Goal: Task Accomplishment & Management: Manage account settings

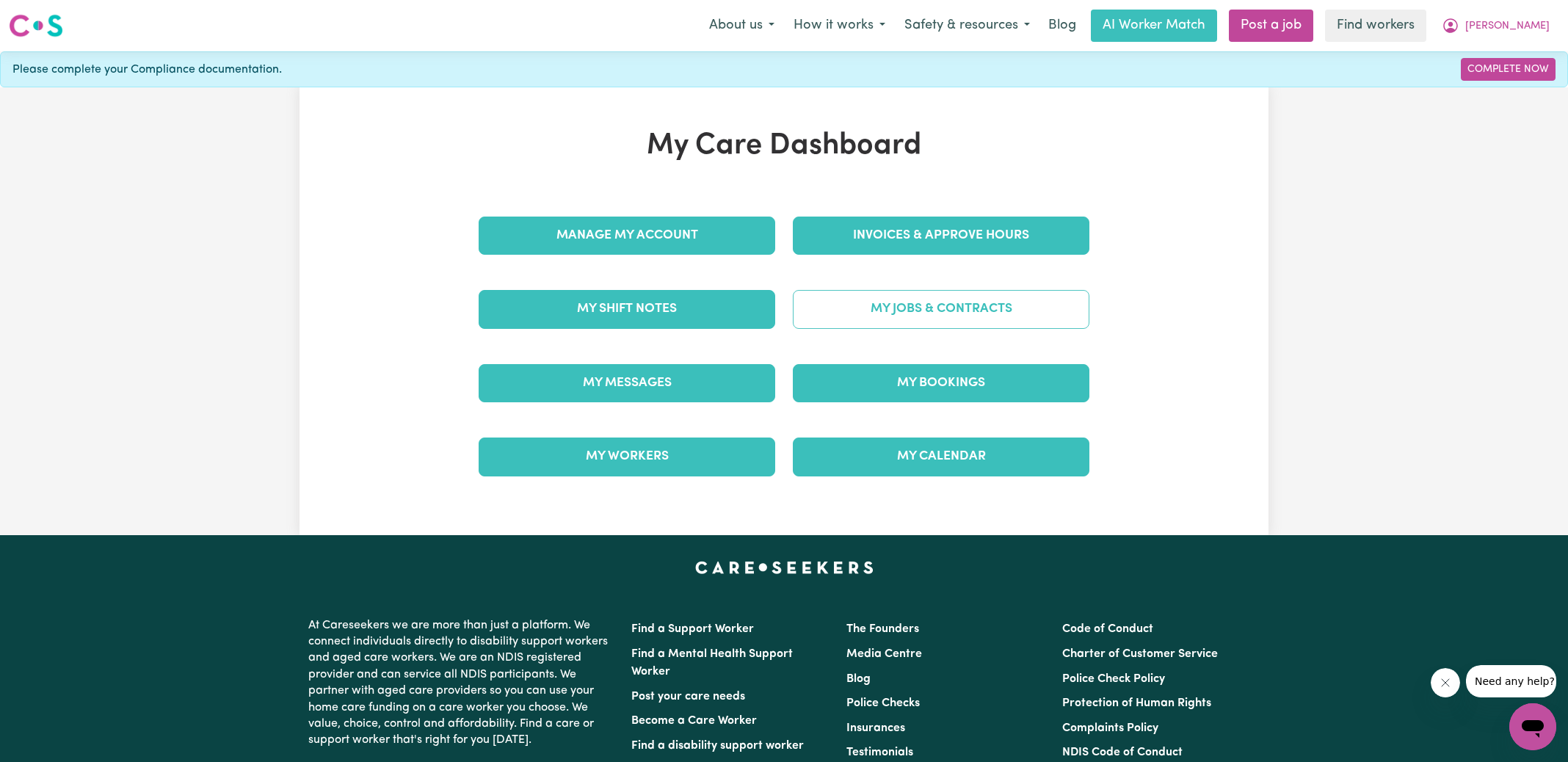
click at [875, 305] on link "My Jobs & Contracts" at bounding box center [940, 309] width 297 height 38
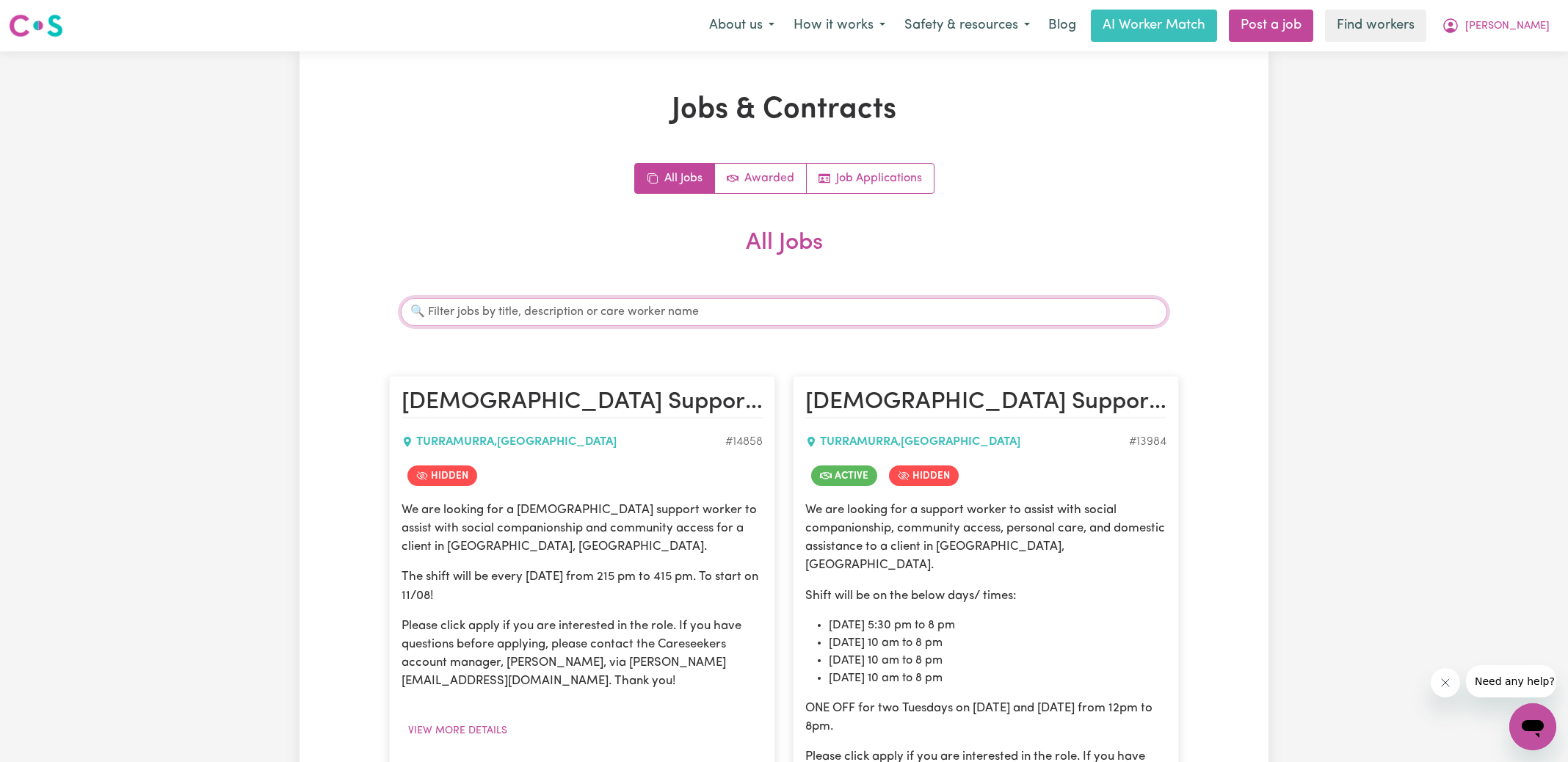
click at [601, 311] on input "Search jobs" at bounding box center [784, 312] width 766 height 28
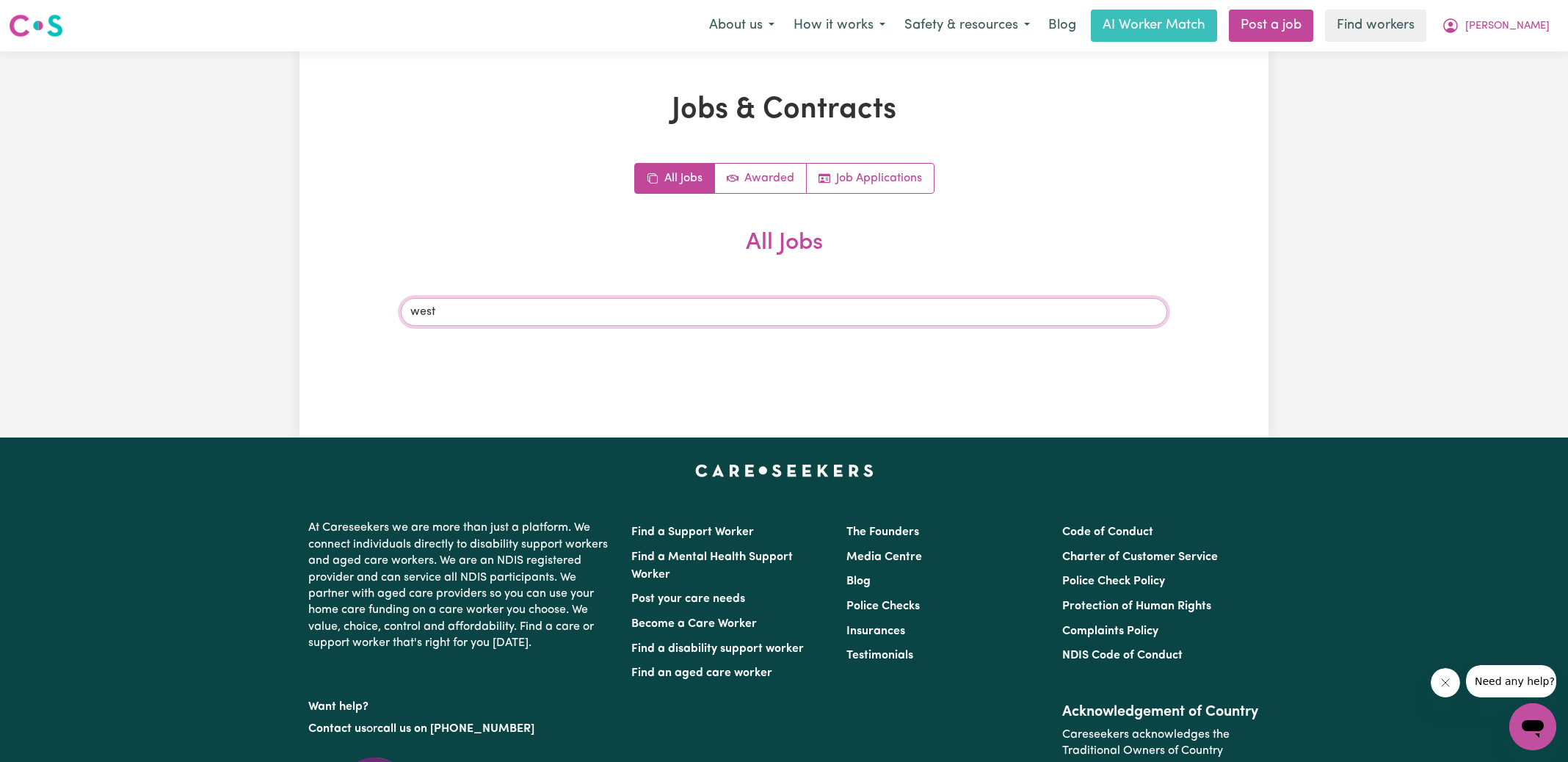
drag, startPoint x: 443, startPoint y: 313, endPoint x: 354, endPoint y: 310, distance: 89.1
click at [354, 310] on div "Jobs & Contracts All Jobs Awarded Job Applications All Jobs Search jobs west" at bounding box center [784, 245] width 969 height 304
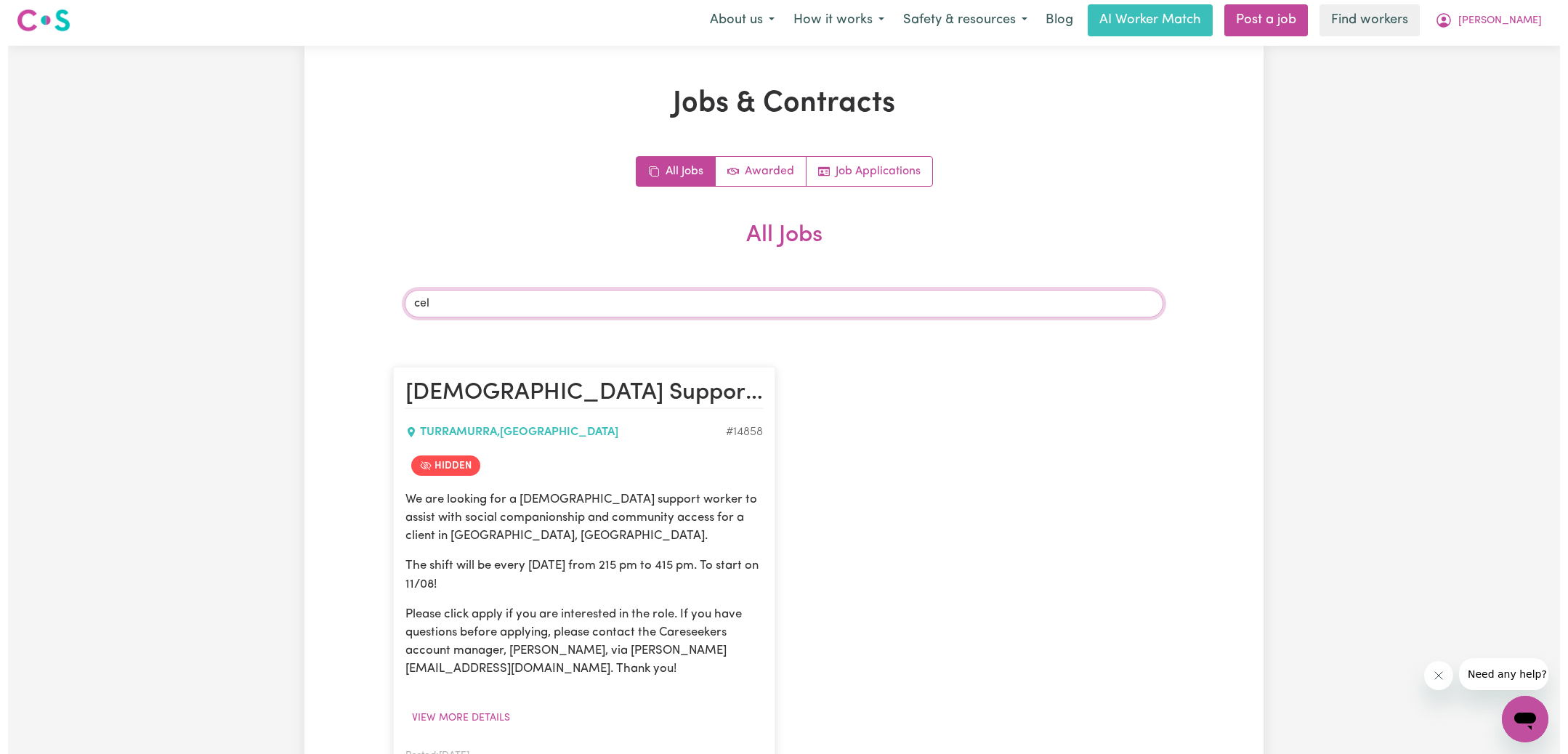
scroll to position [353, 0]
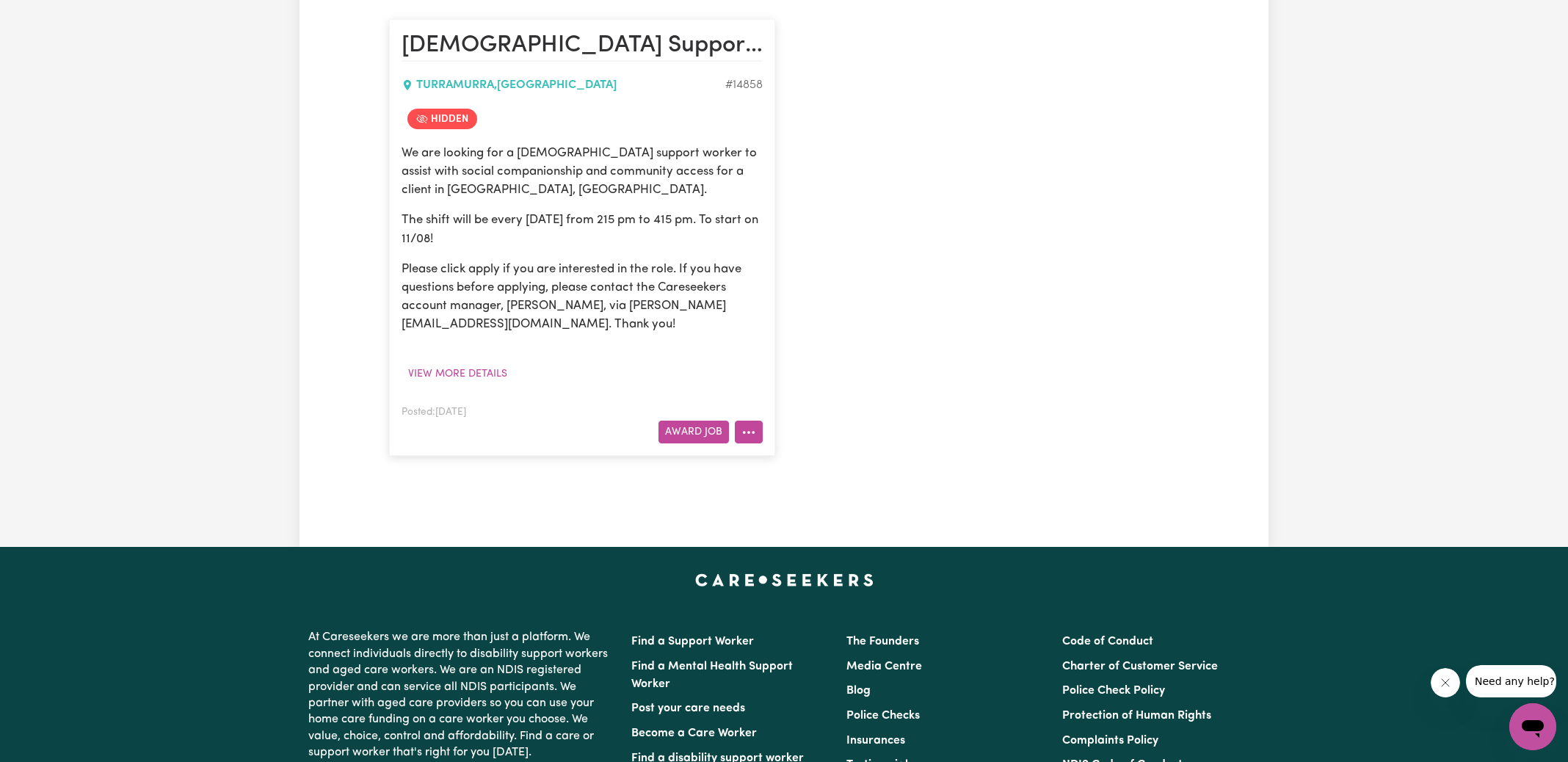
type input "cel"
click at [759, 431] on button "More options" at bounding box center [748, 432] width 28 height 22
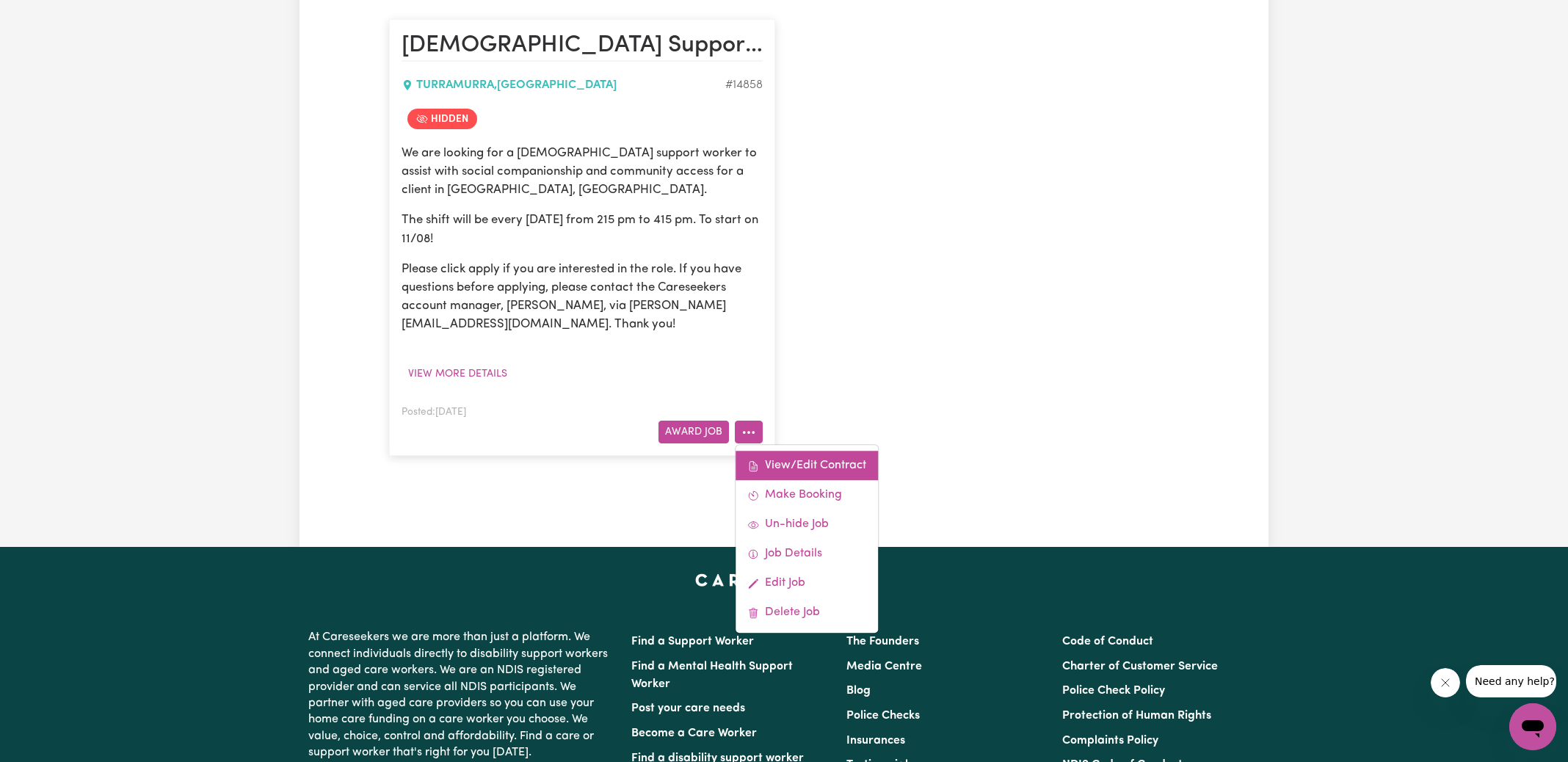
click at [836, 464] on link "View/Edit Contract" at bounding box center [807, 466] width 142 height 30
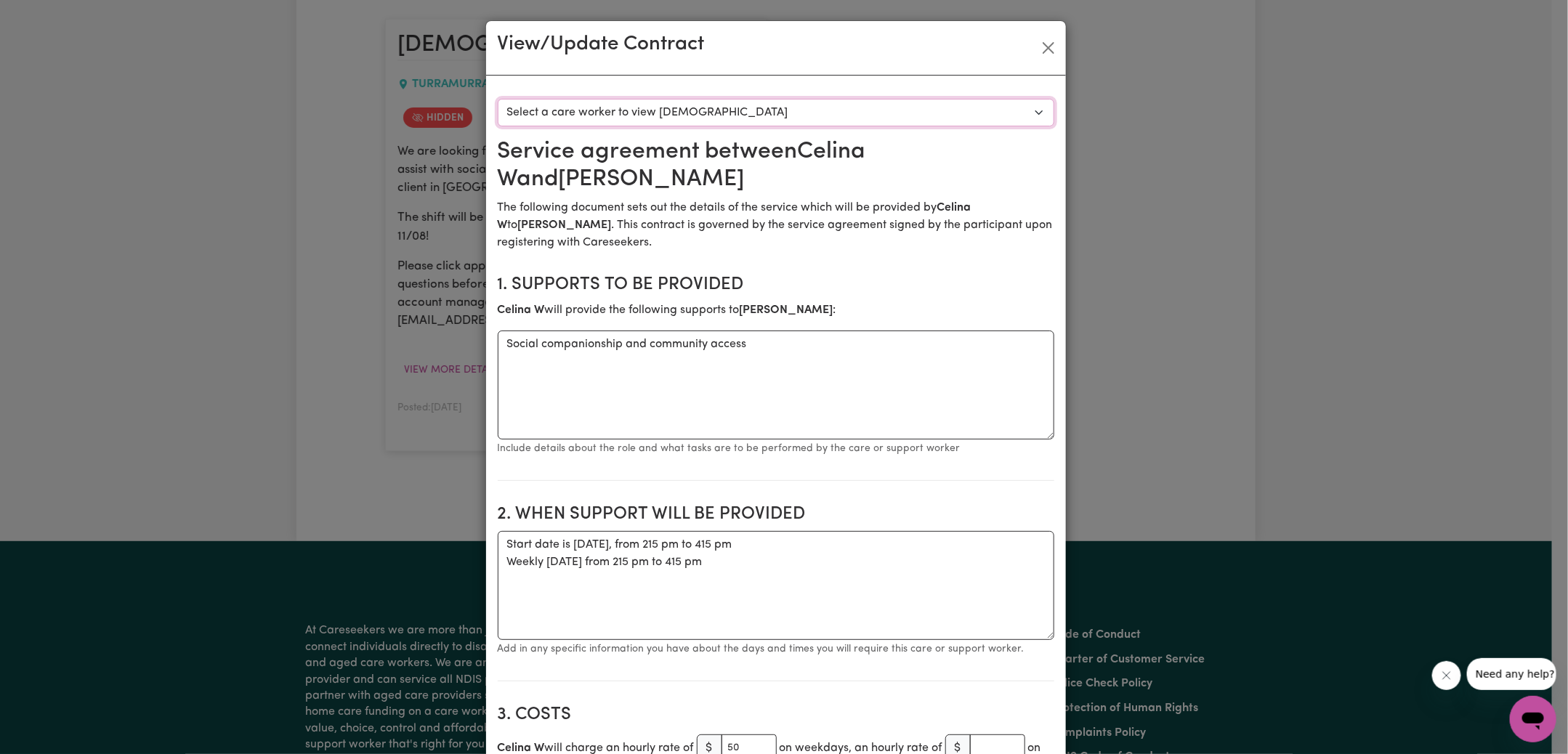
click at [662, 112] on select "Select a care worker to view [DEMOGRAPHIC_DATA] #10499 - [PERSON_NAME] (contrac…" at bounding box center [776, 112] width 556 height 28
select select "10111"
click at [498, 99] on select "Select a care worker to view [DEMOGRAPHIC_DATA] #10499 - [PERSON_NAME] (contrac…" at bounding box center [776, 112] width 556 height 28
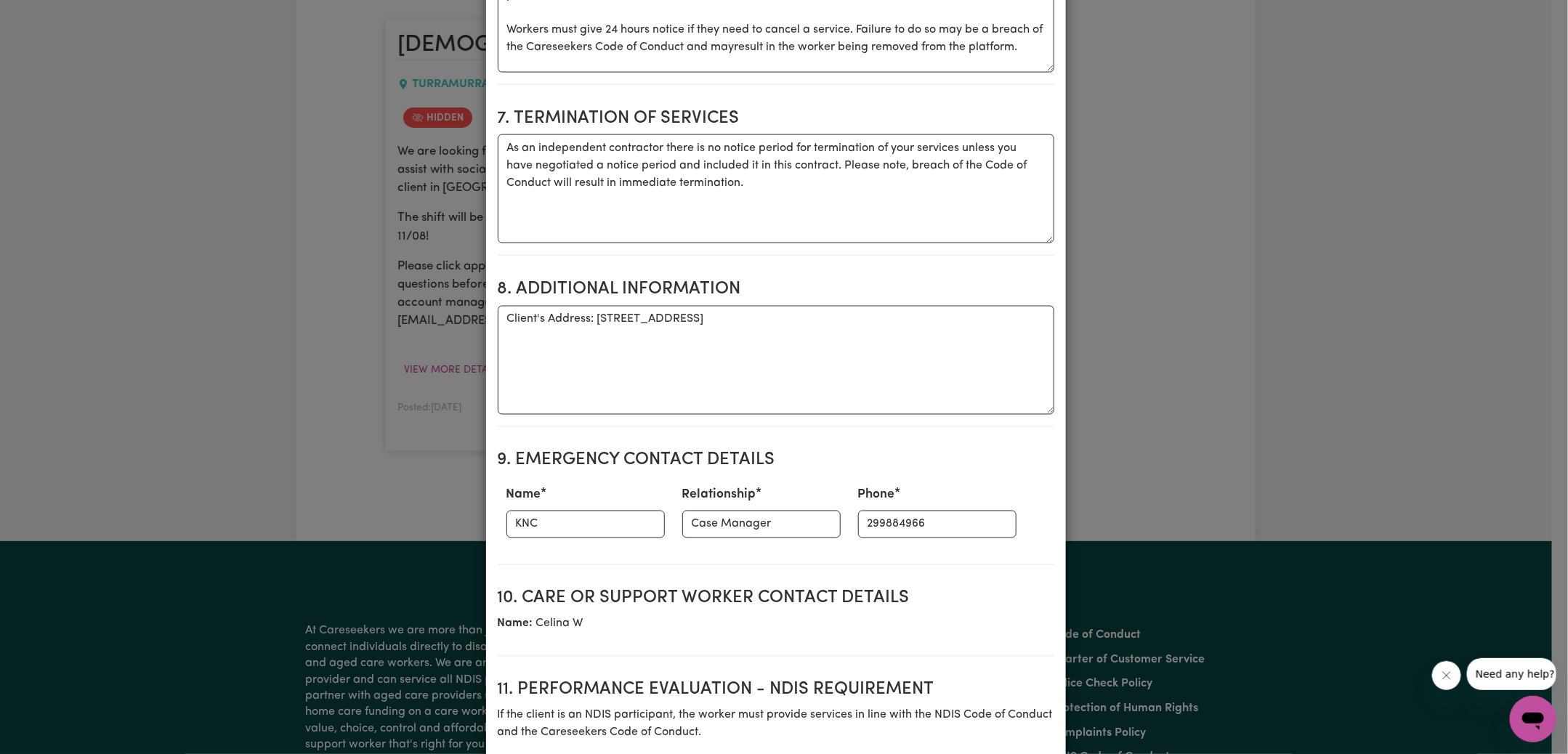
scroll to position [833, 0]
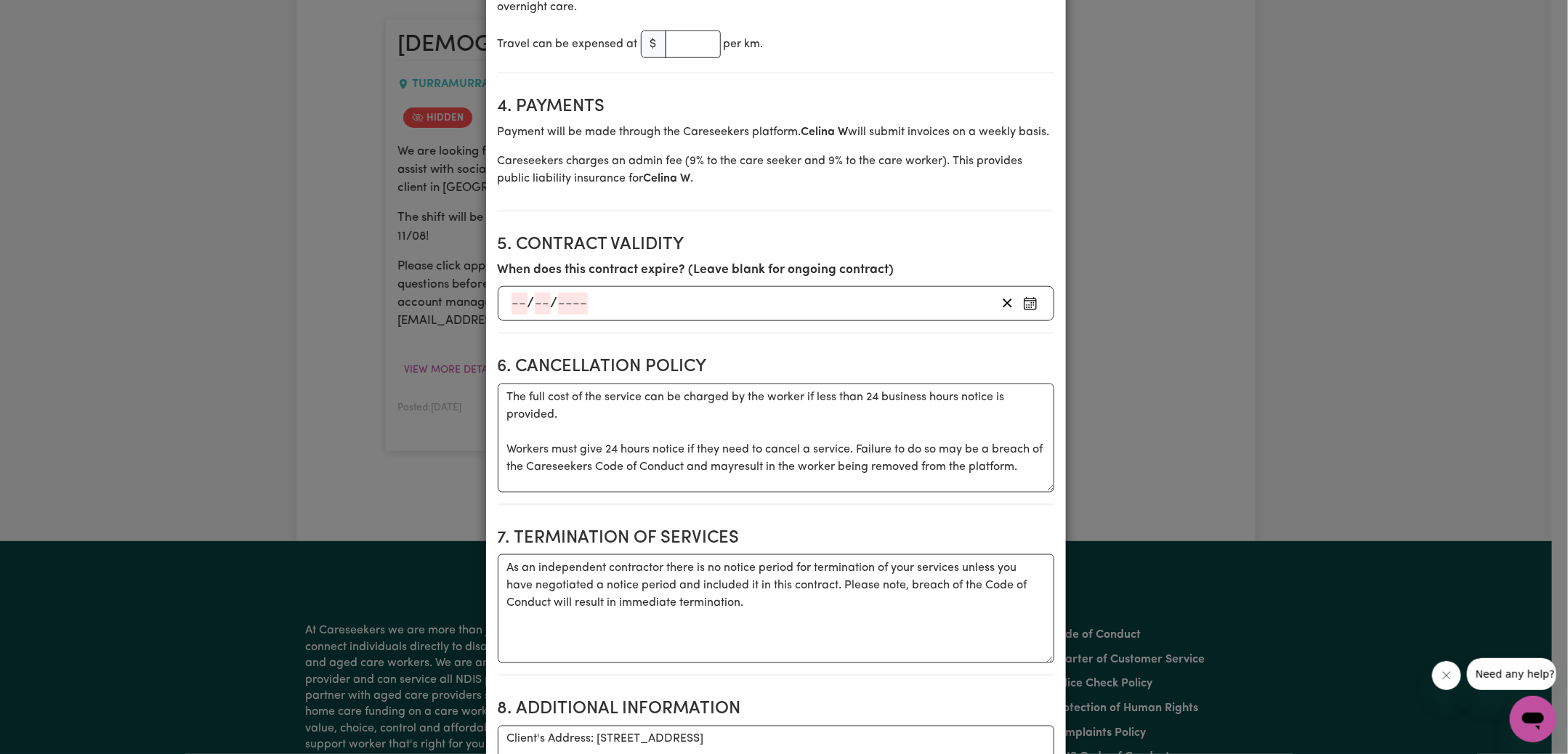
click at [287, 278] on div "View/Update Contract Select a contract to view Select a care worker to view [DE…" at bounding box center [784, 377] width 1568 height 754
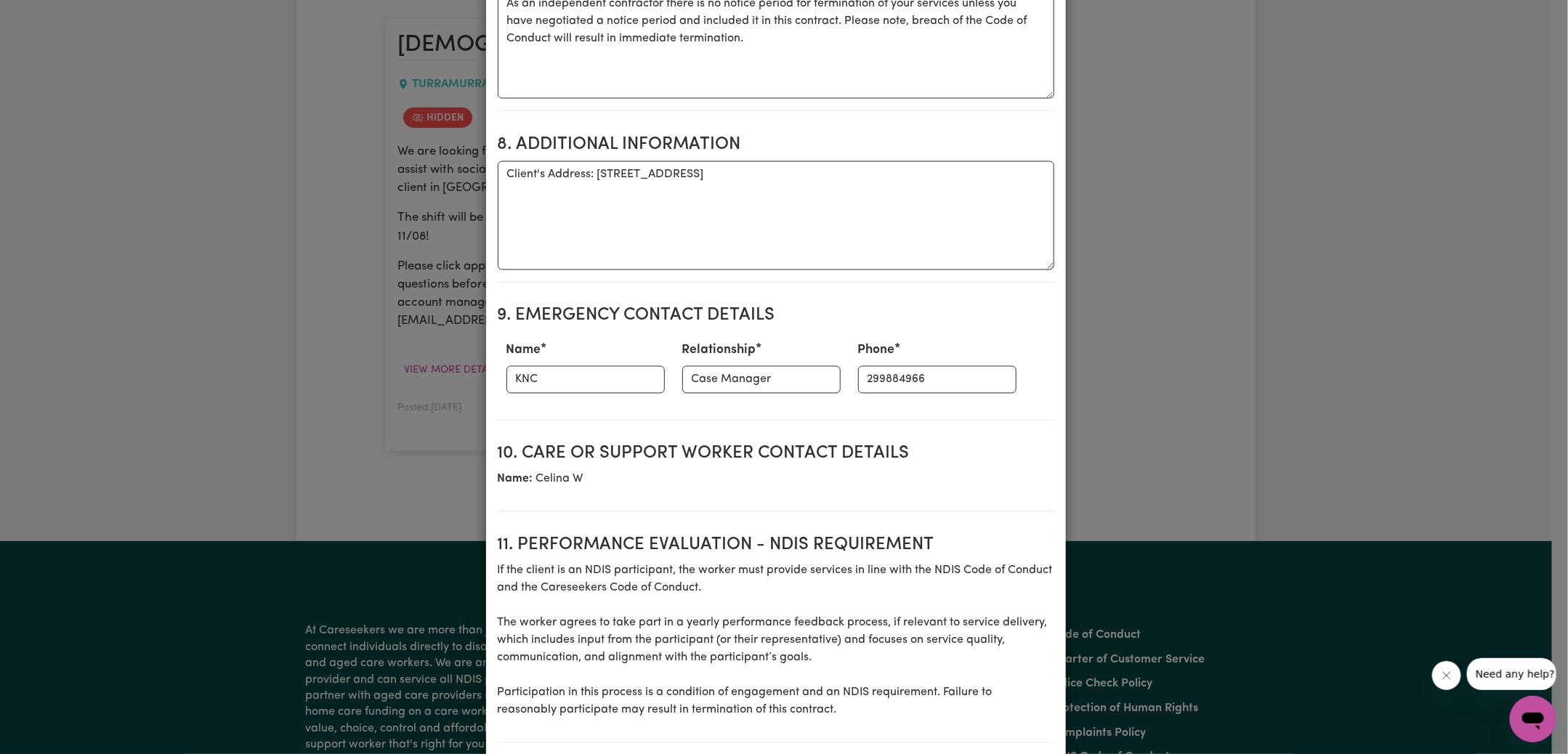
scroll to position [1755, 0]
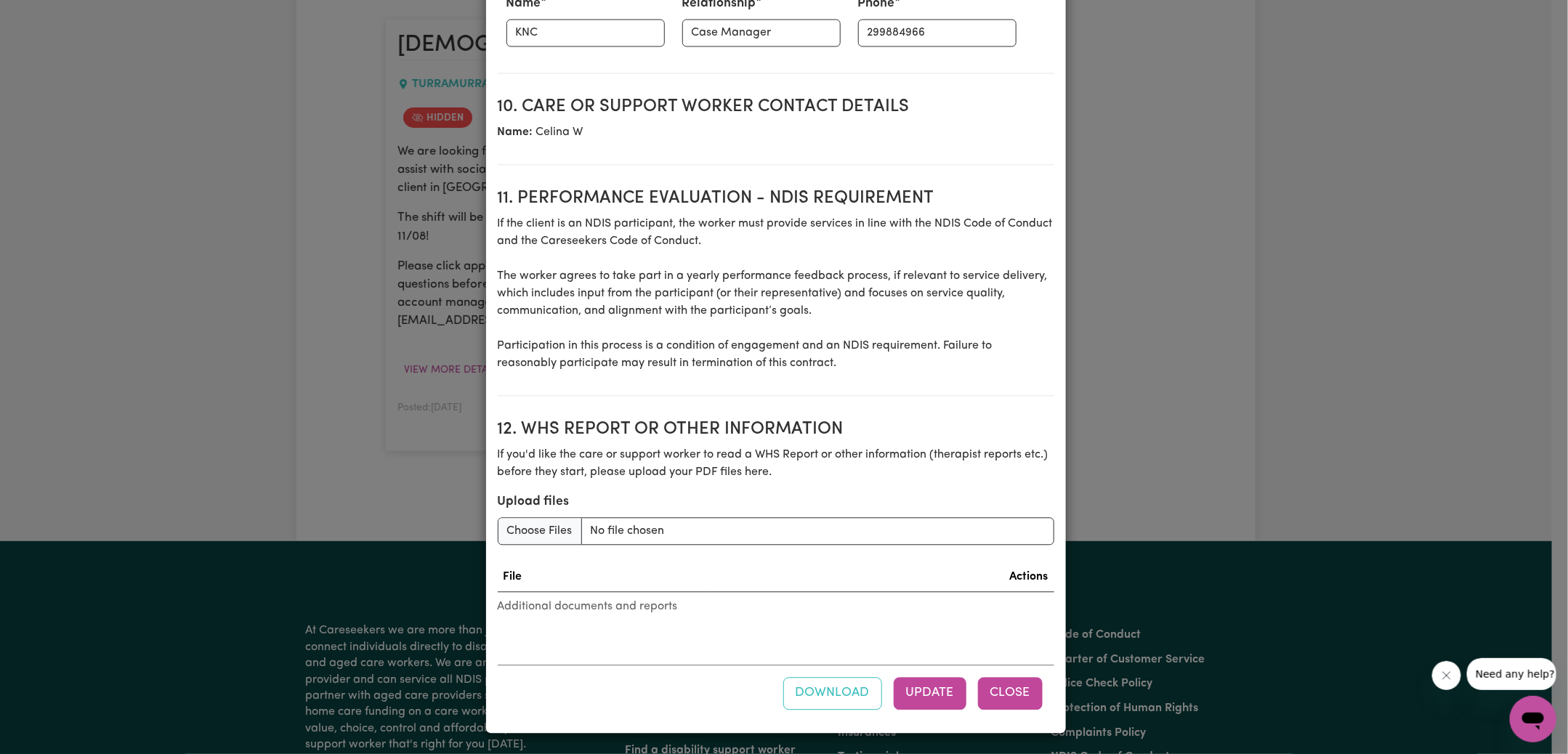
click at [1014, 695] on button "Close" at bounding box center [1011, 693] width 65 height 32
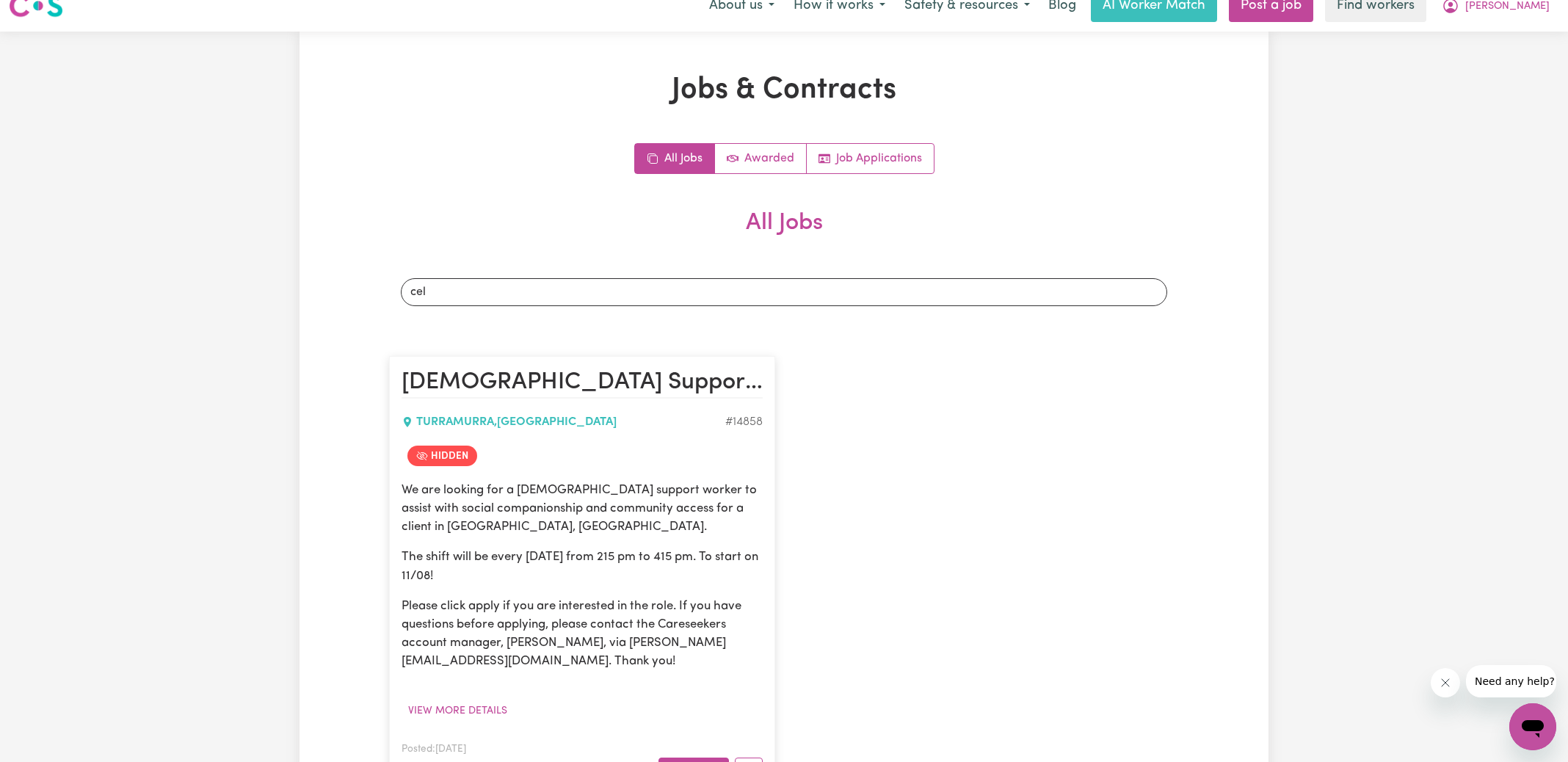
scroll to position [0, 0]
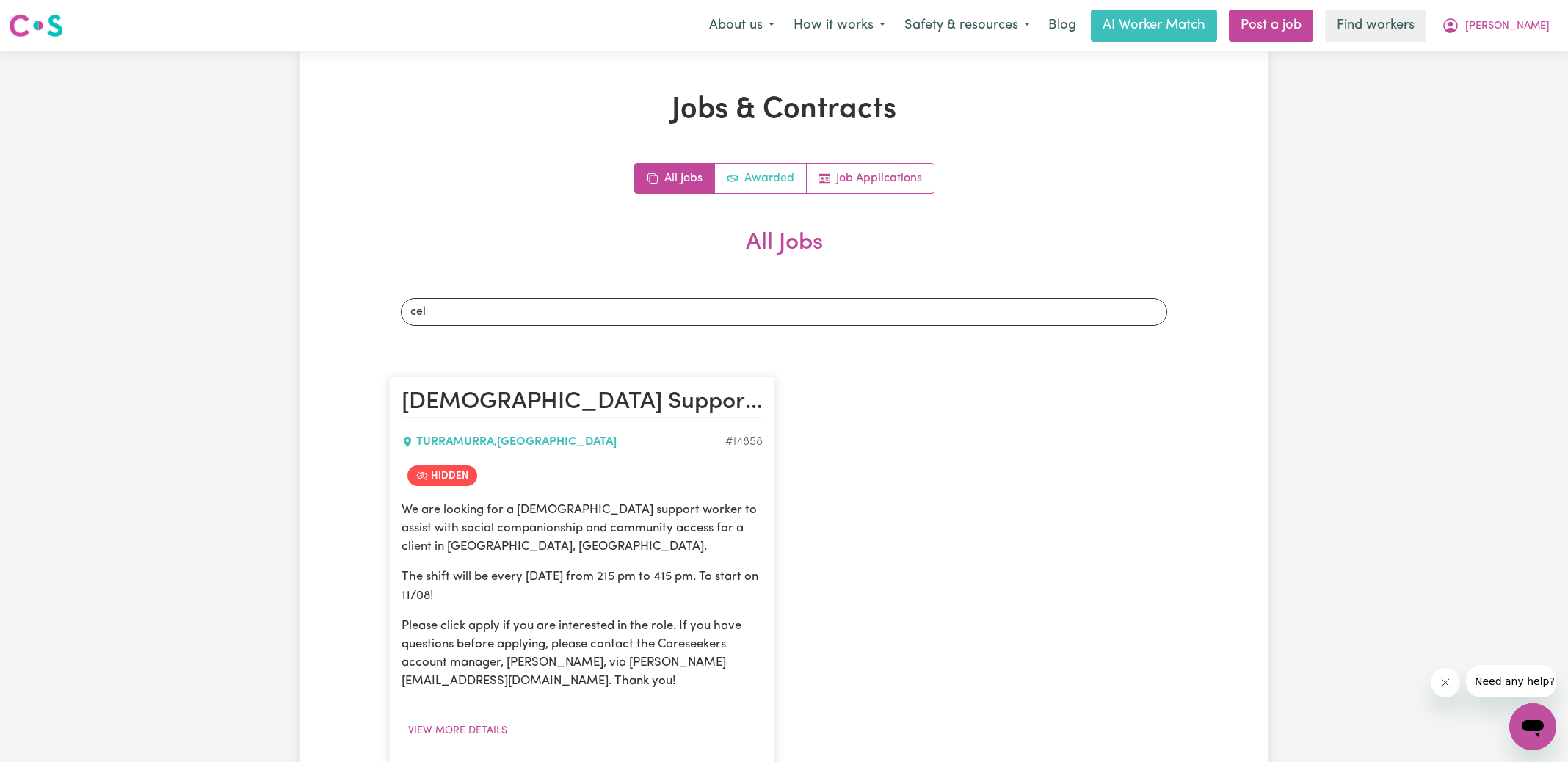
click at [750, 183] on link "Awarded" at bounding box center [760, 178] width 92 height 30
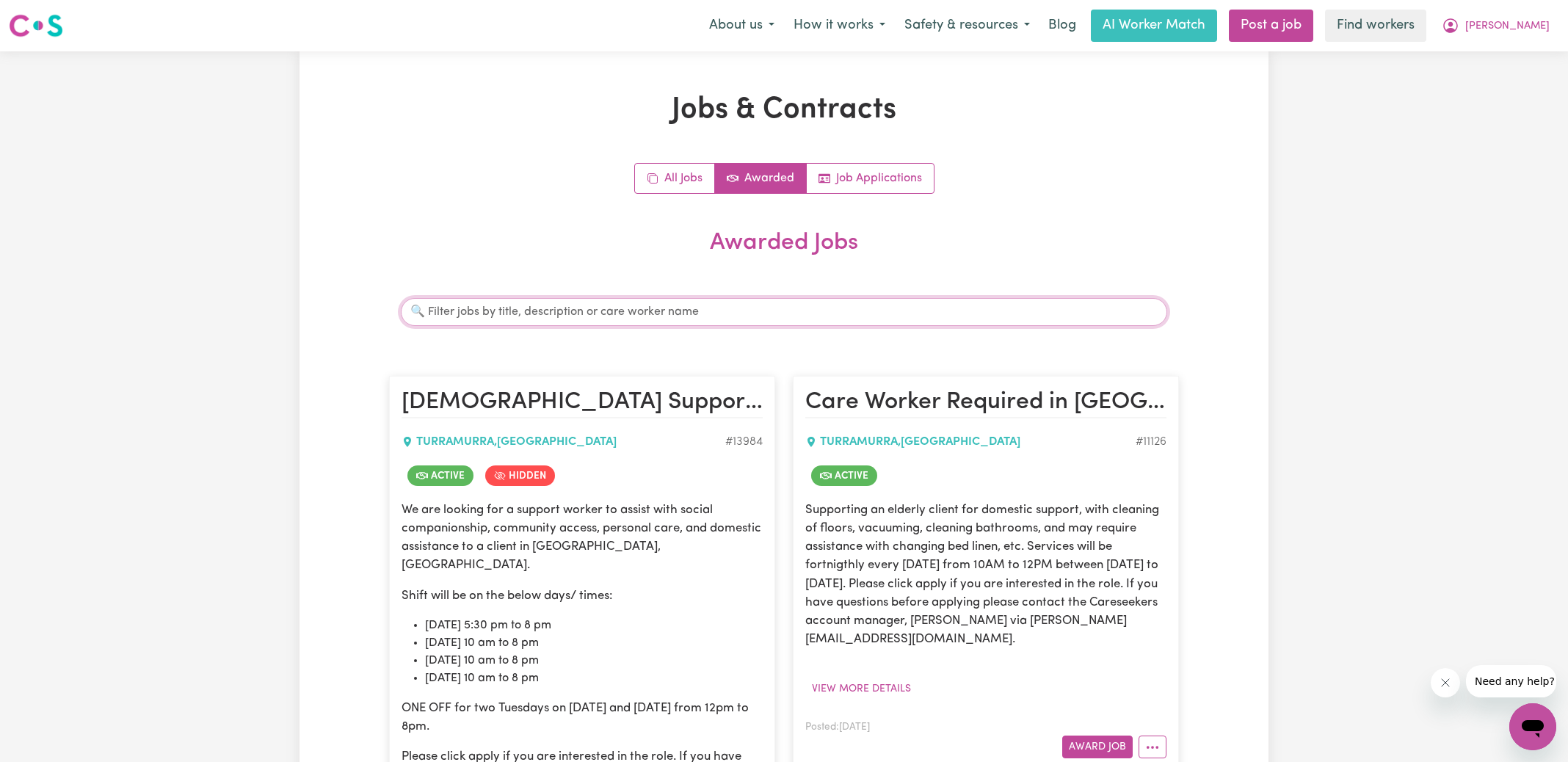
click at [565, 315] on input "Search jobs" at bounding box center [784, 312] width 766 height 28
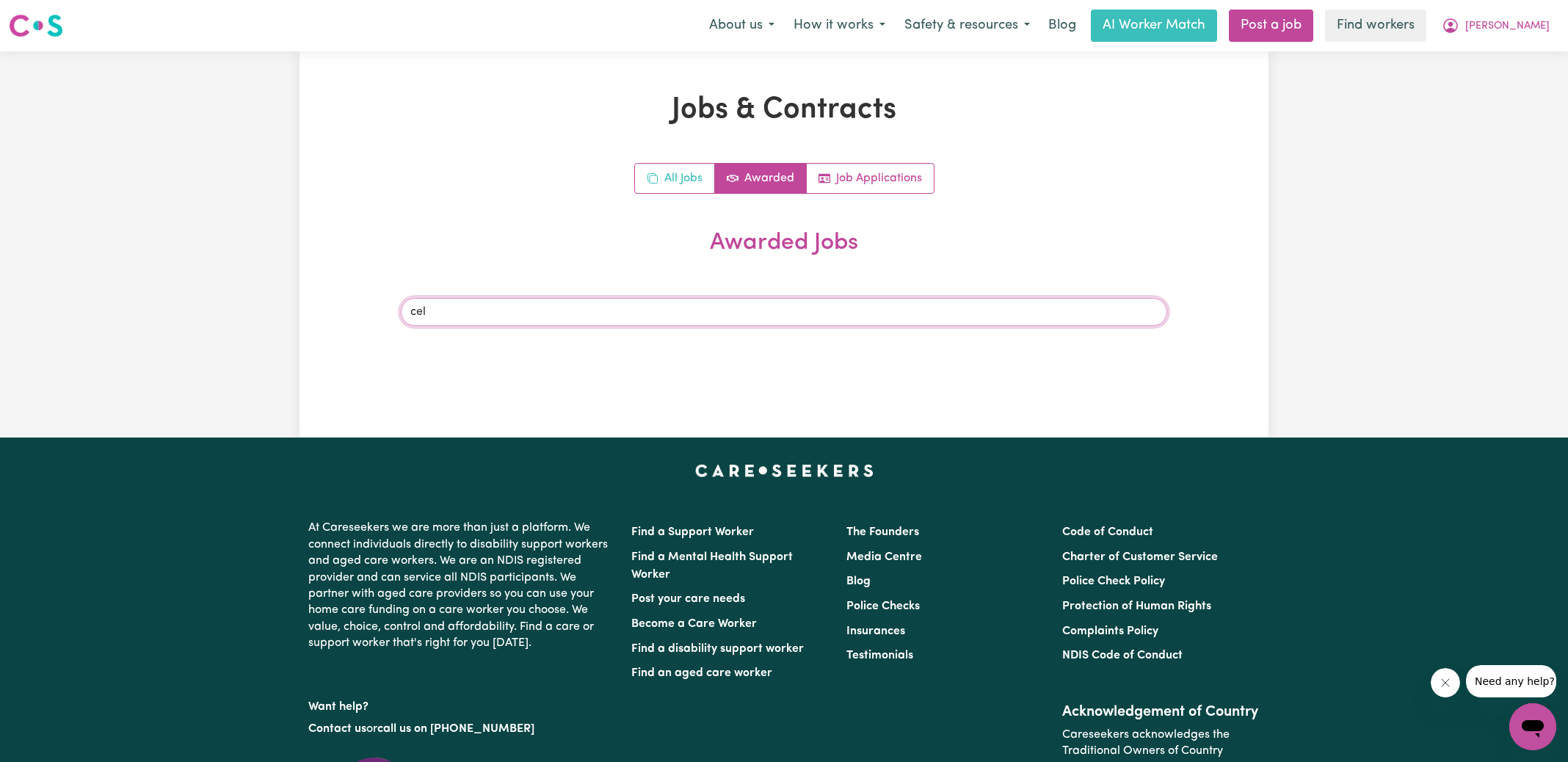
type input "cel"
click at [682, 180] on link "All Jobs" at bounding box center [675, 178] width 80 height 30
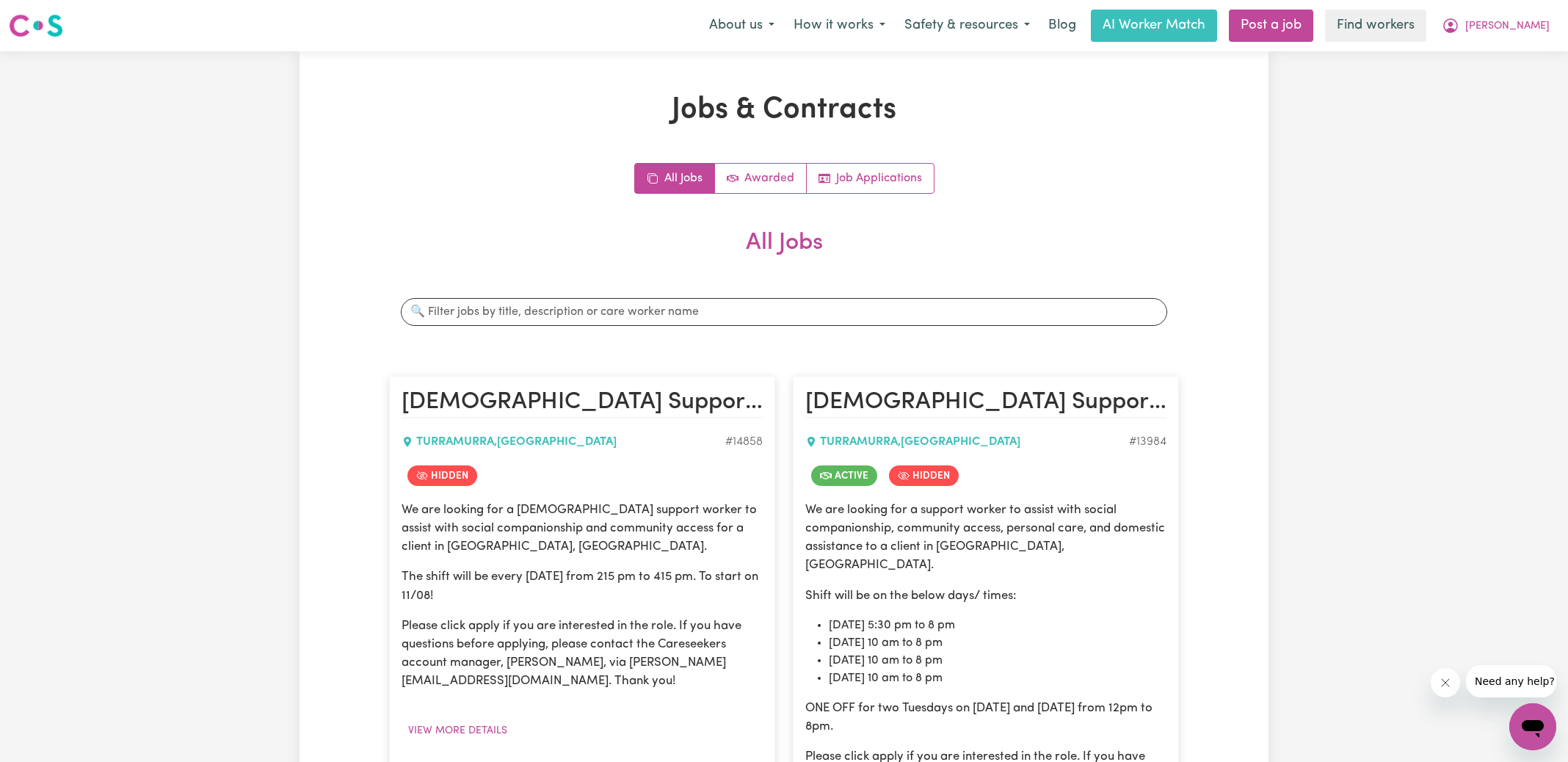
click at [635, 326] on div "Search jobs" at bounding box center [784, 312] width 790 height 51
click at [632, 313] on input "Search jobs" at bounding box center [784, 312] width 766 height 28
type input "cel"
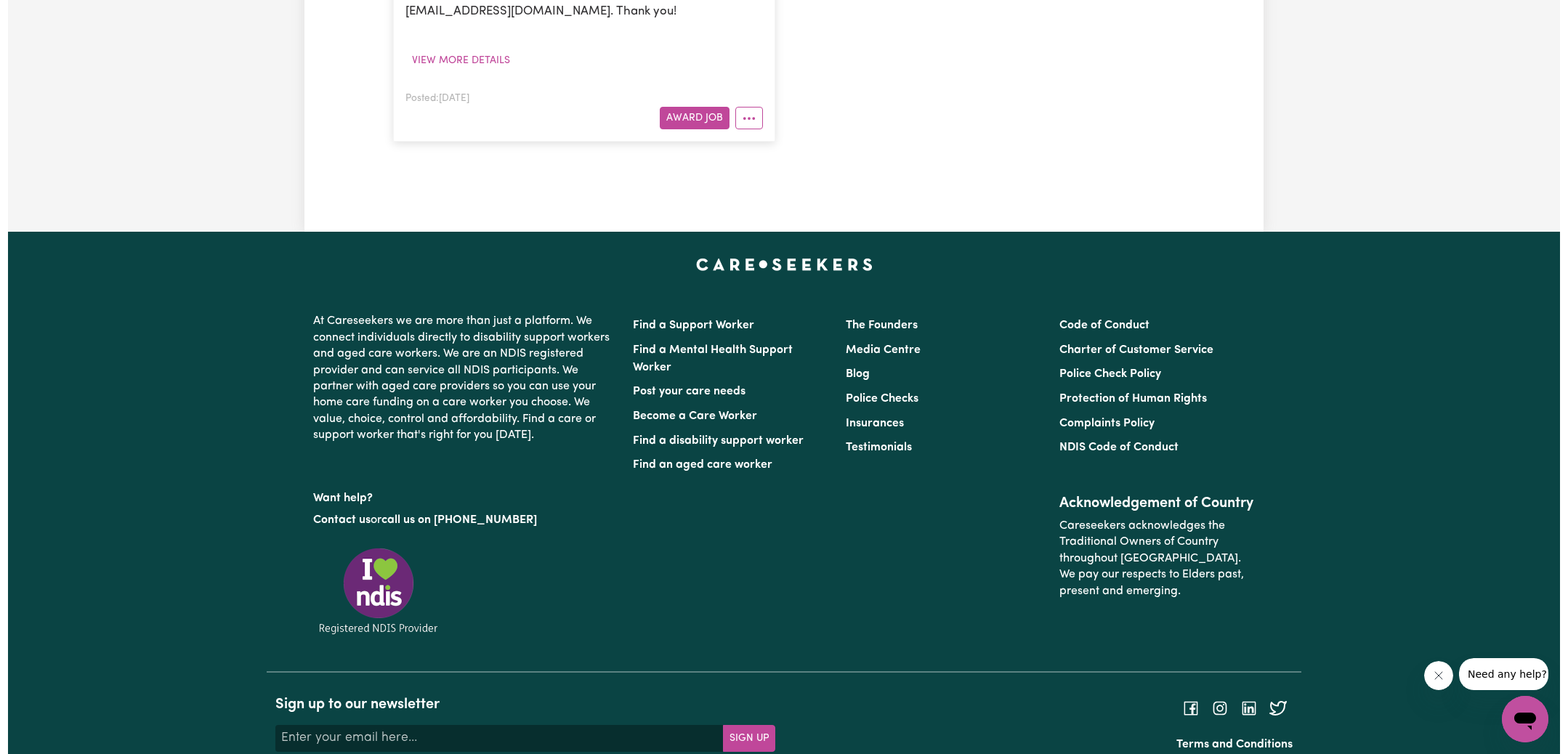
scroll to position [663, 0]
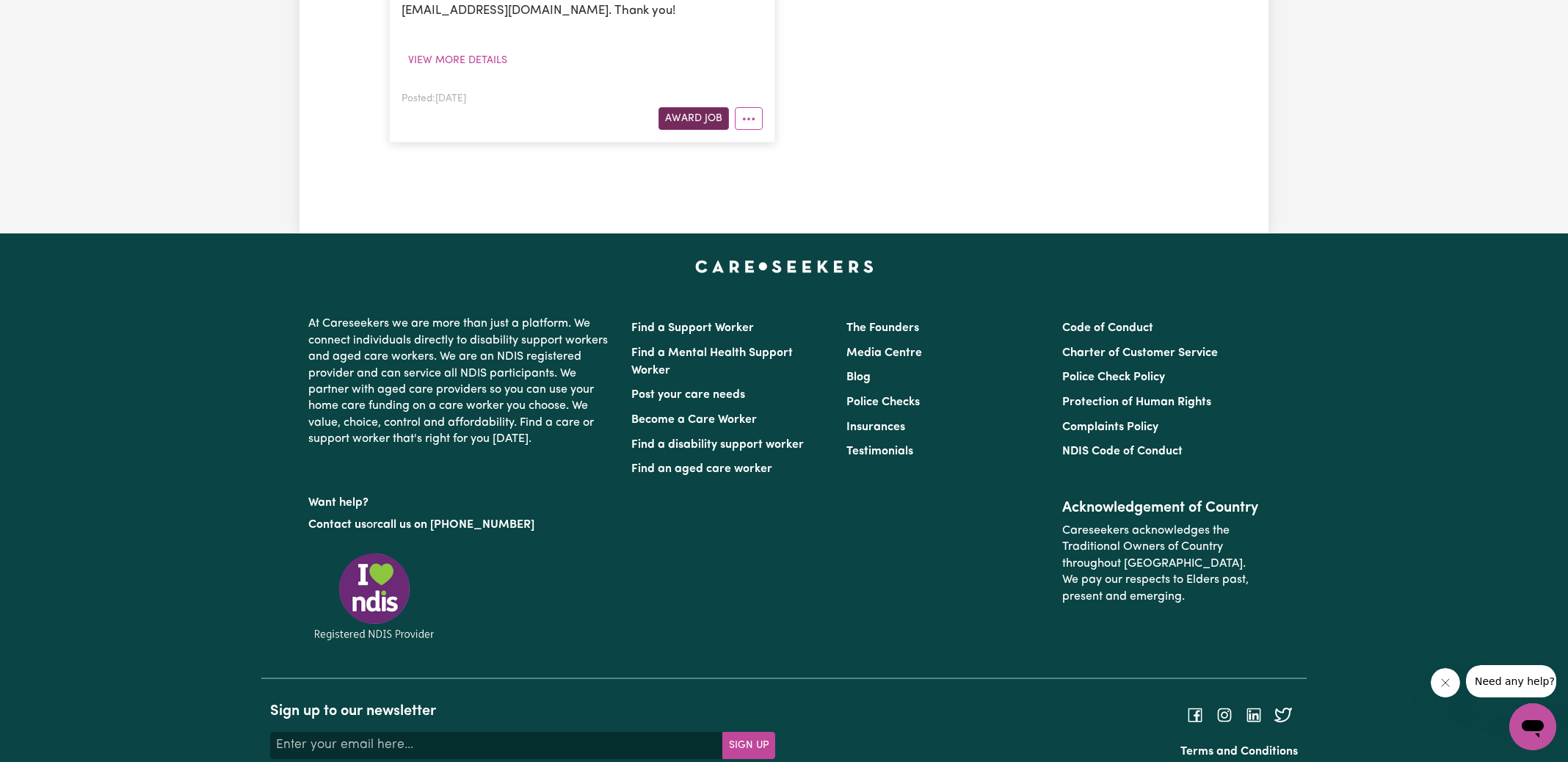
click at [677, 118] on button "Award Job" at bounding box center [693, 118] width 70 height 22
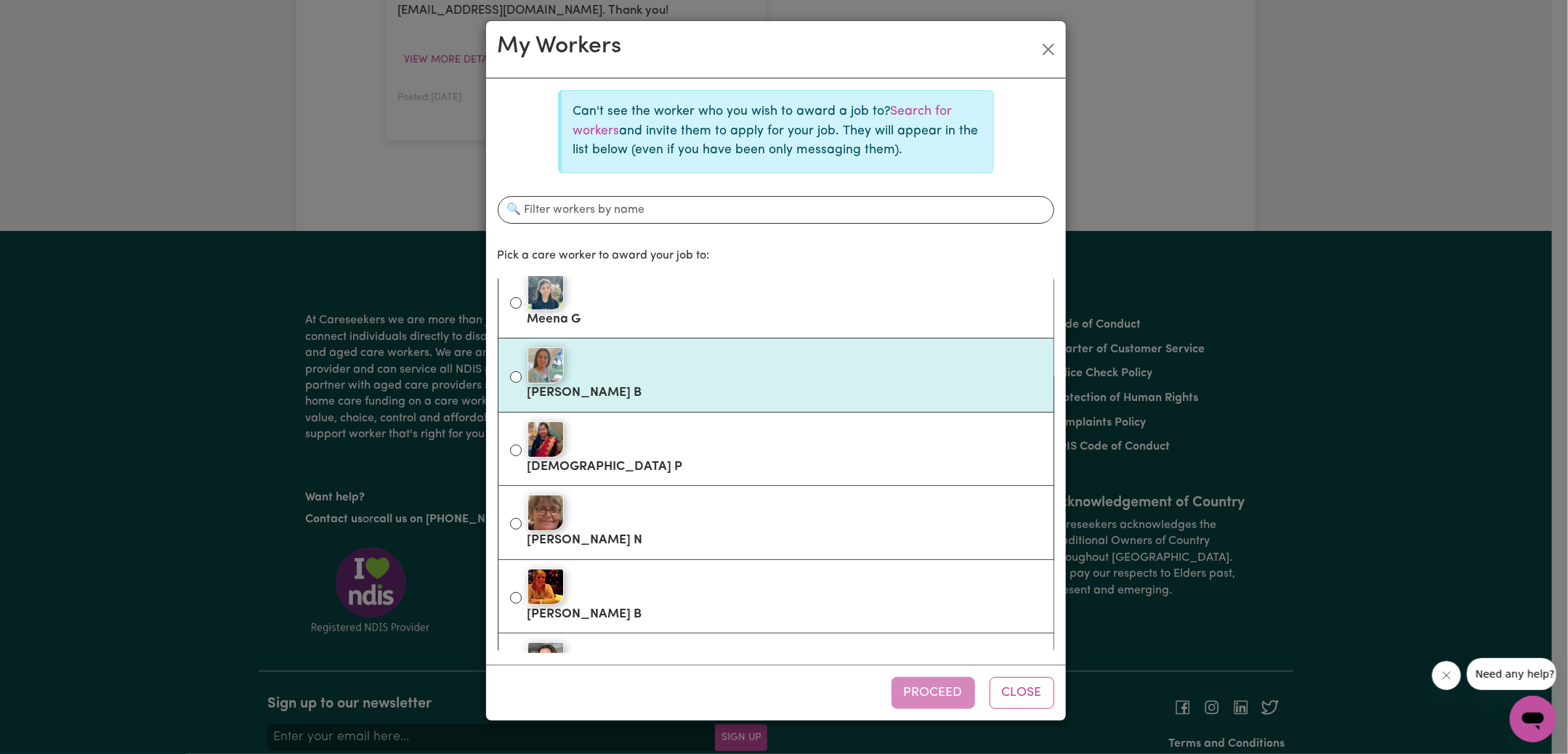
scroll to position [176, 0]
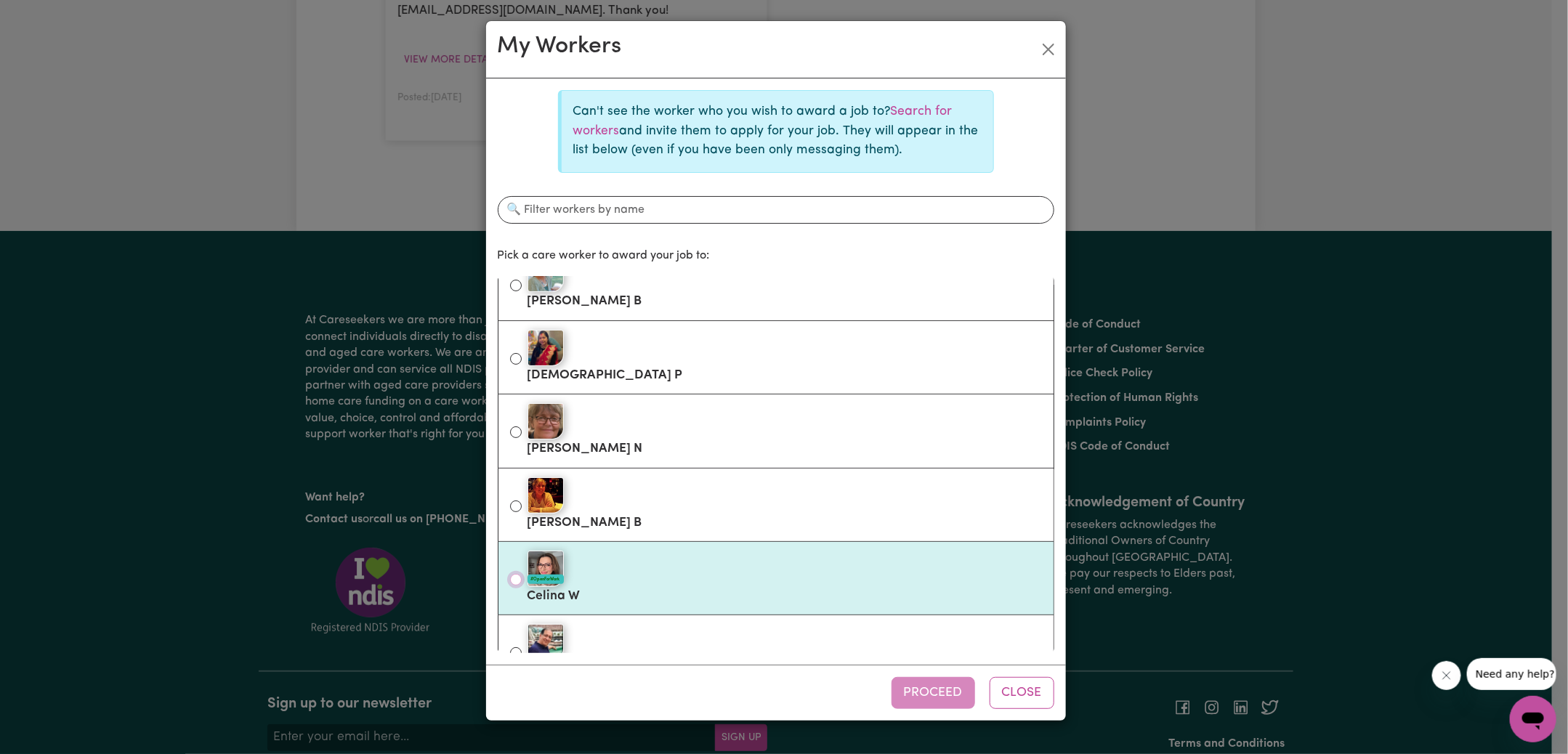
click at [514, 576] on input "#OpenForWork [PERSON_NAME]" at bounding box center [515, 579] width 12 height 12
radio input "true"
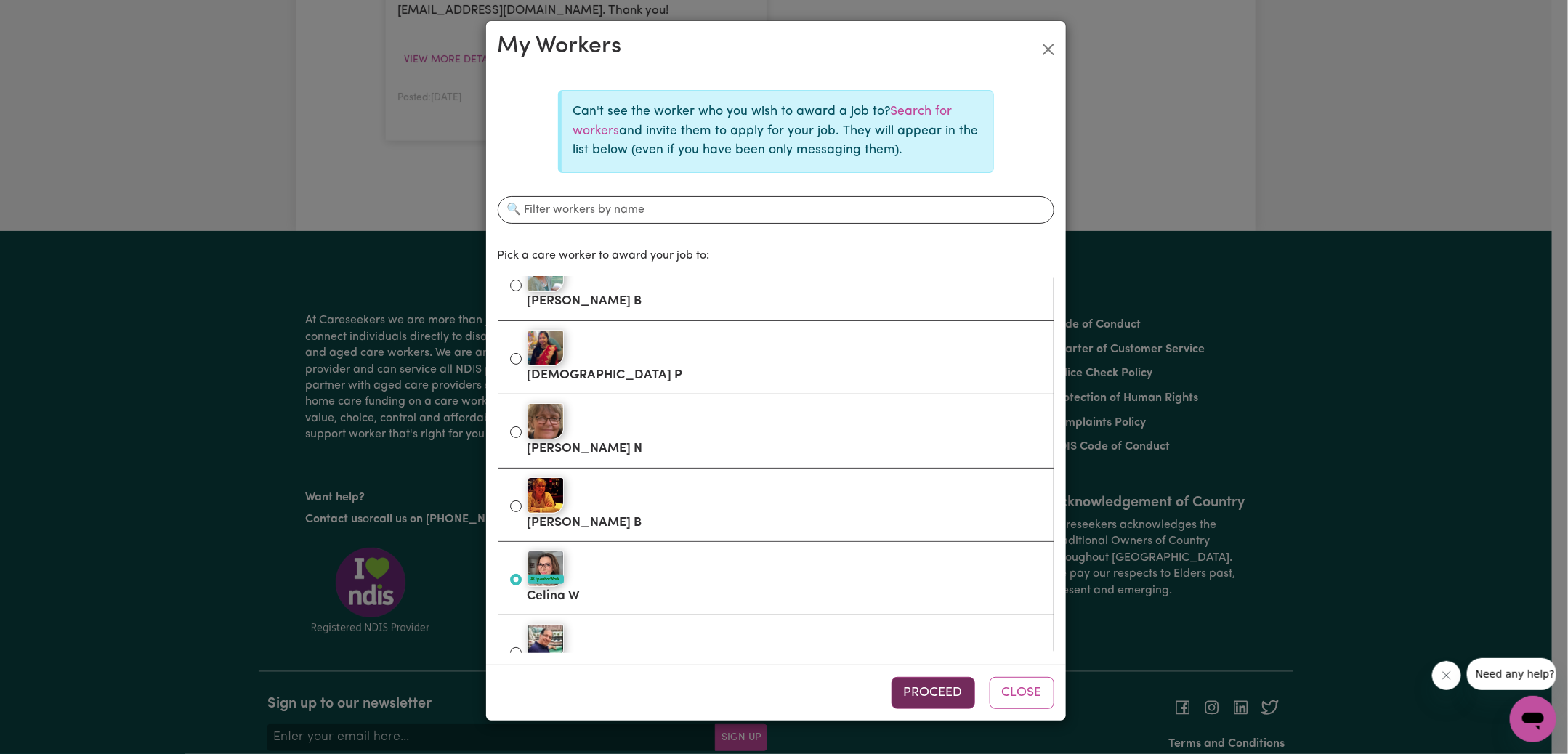
click at [927, 690] on button "Proceed" at bounding box center [933, 693] width 84 height 32
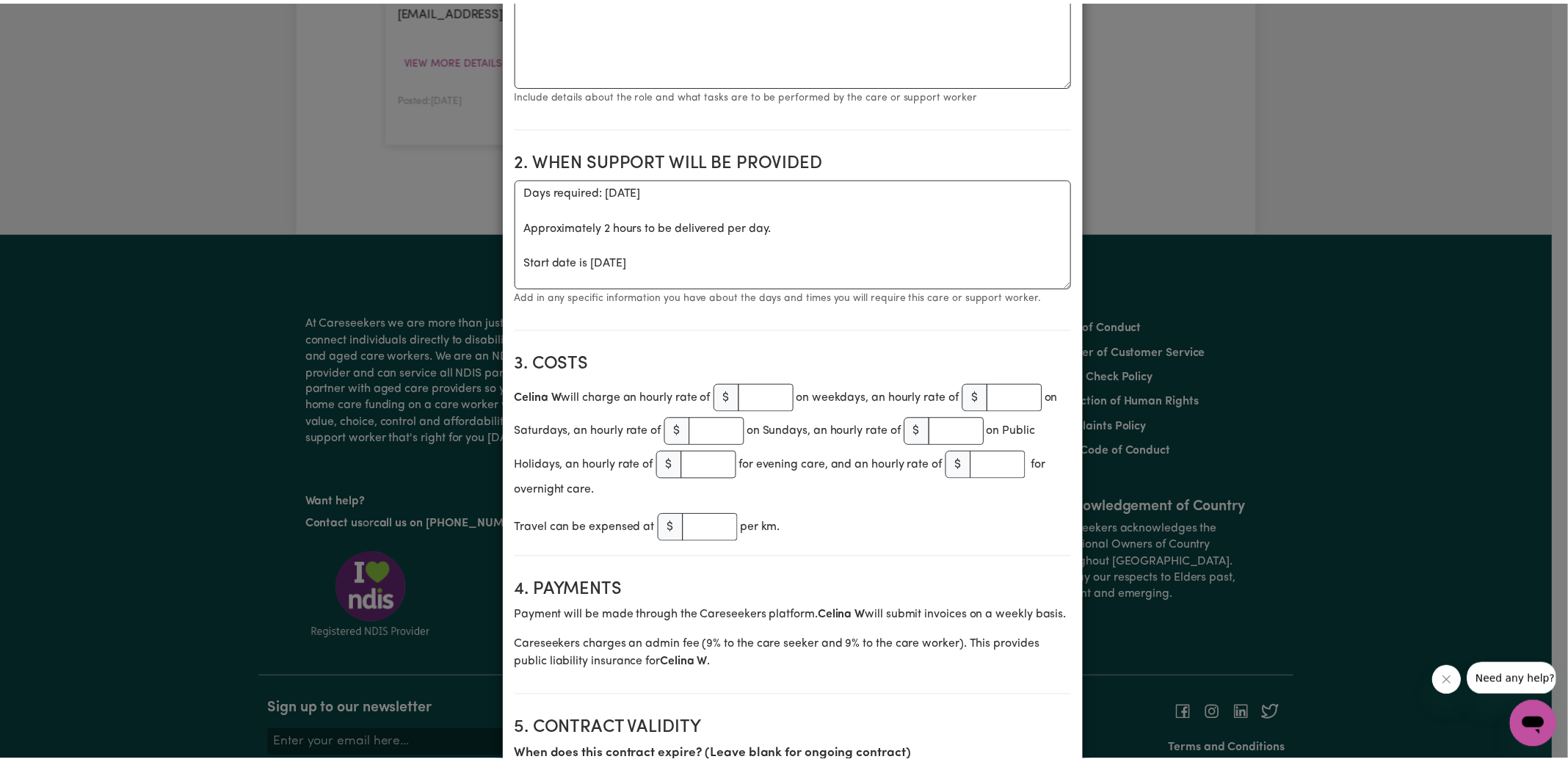
scroll to position [0, 0]
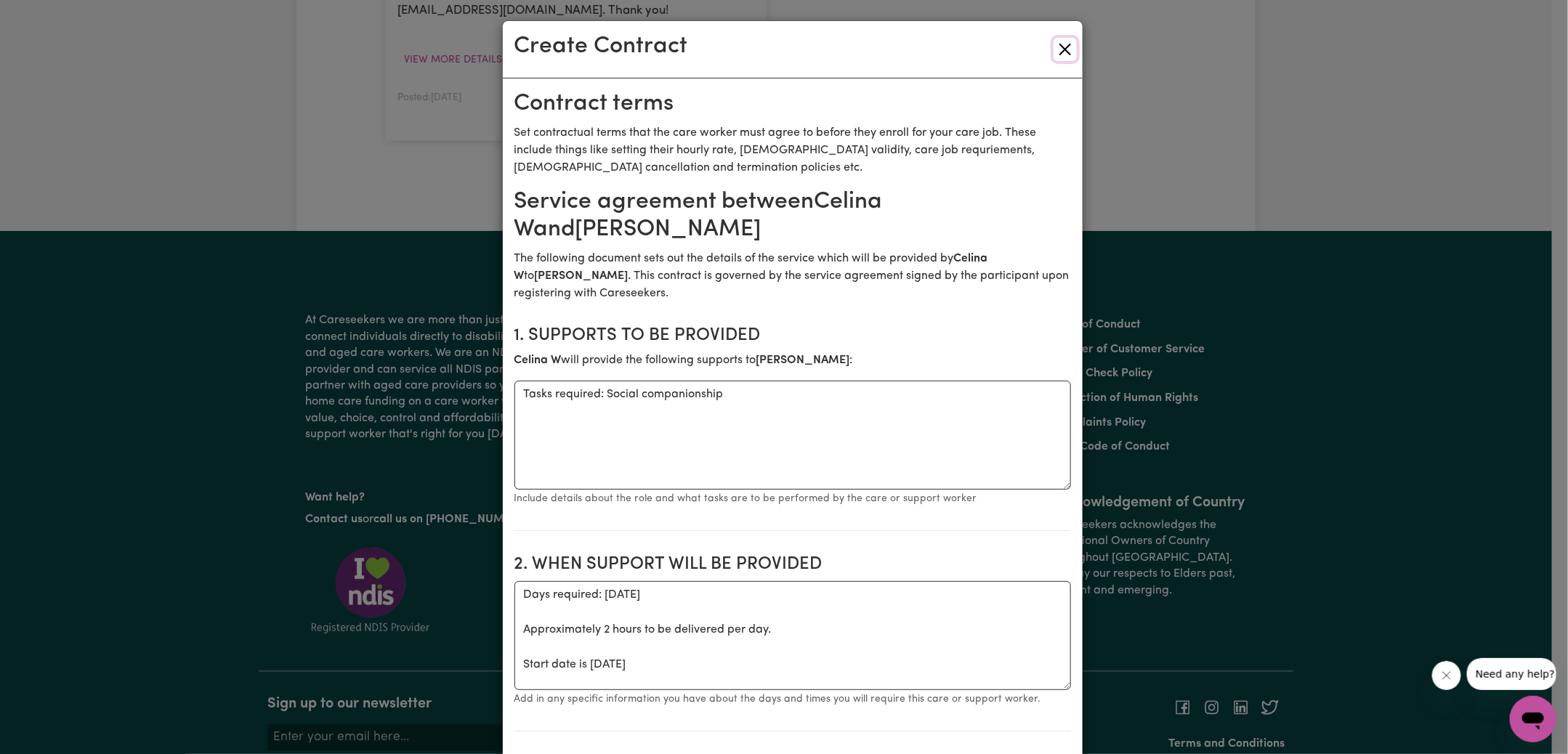
click at [1059, 46] on button "Close" at bounding box center [1065, 49] width 23 height 23
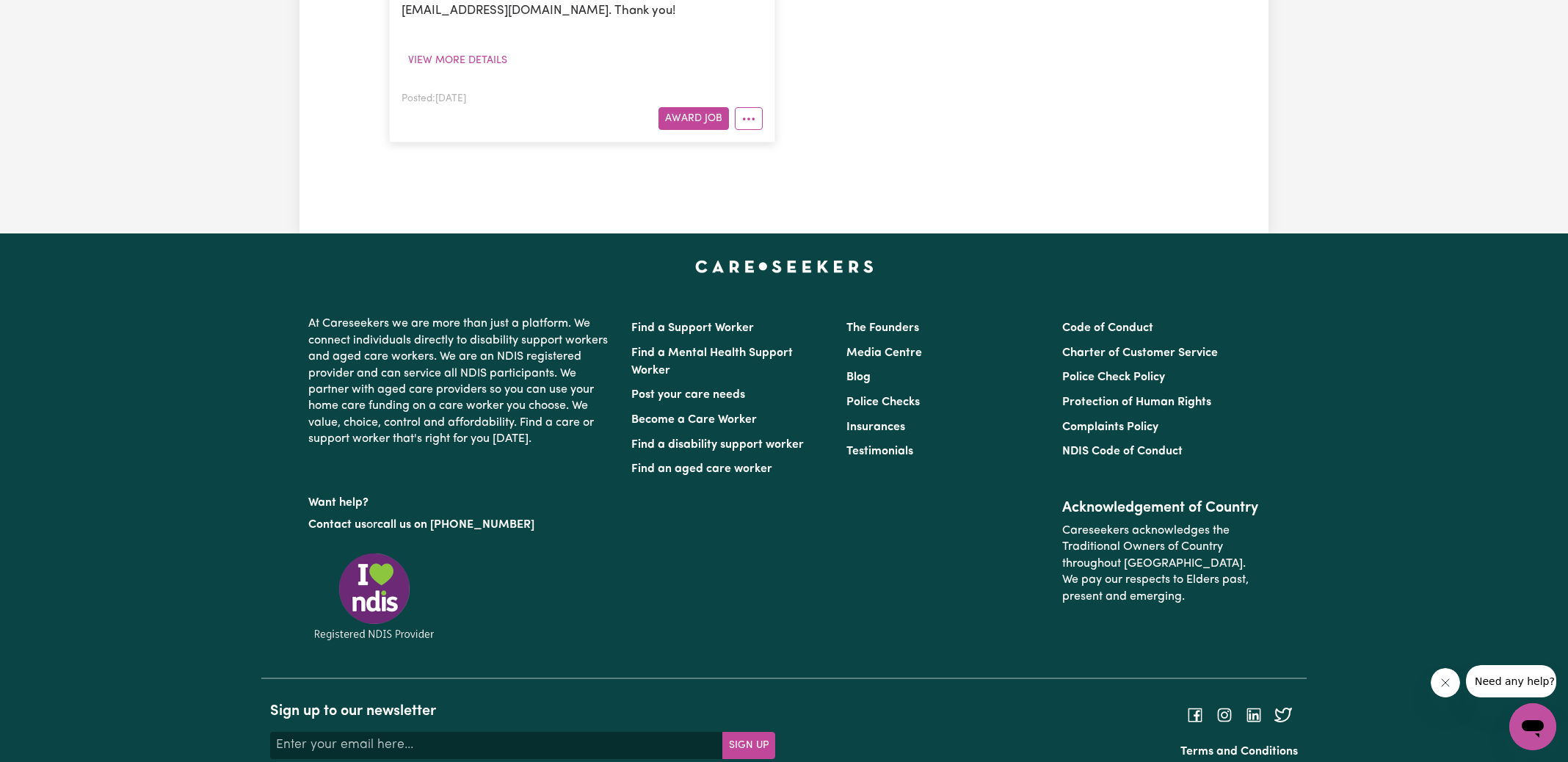
drag, startPoint x: 1156, startPoint y: 115, endPoint x: 1148, endPoint y: 110, distance: 9.4
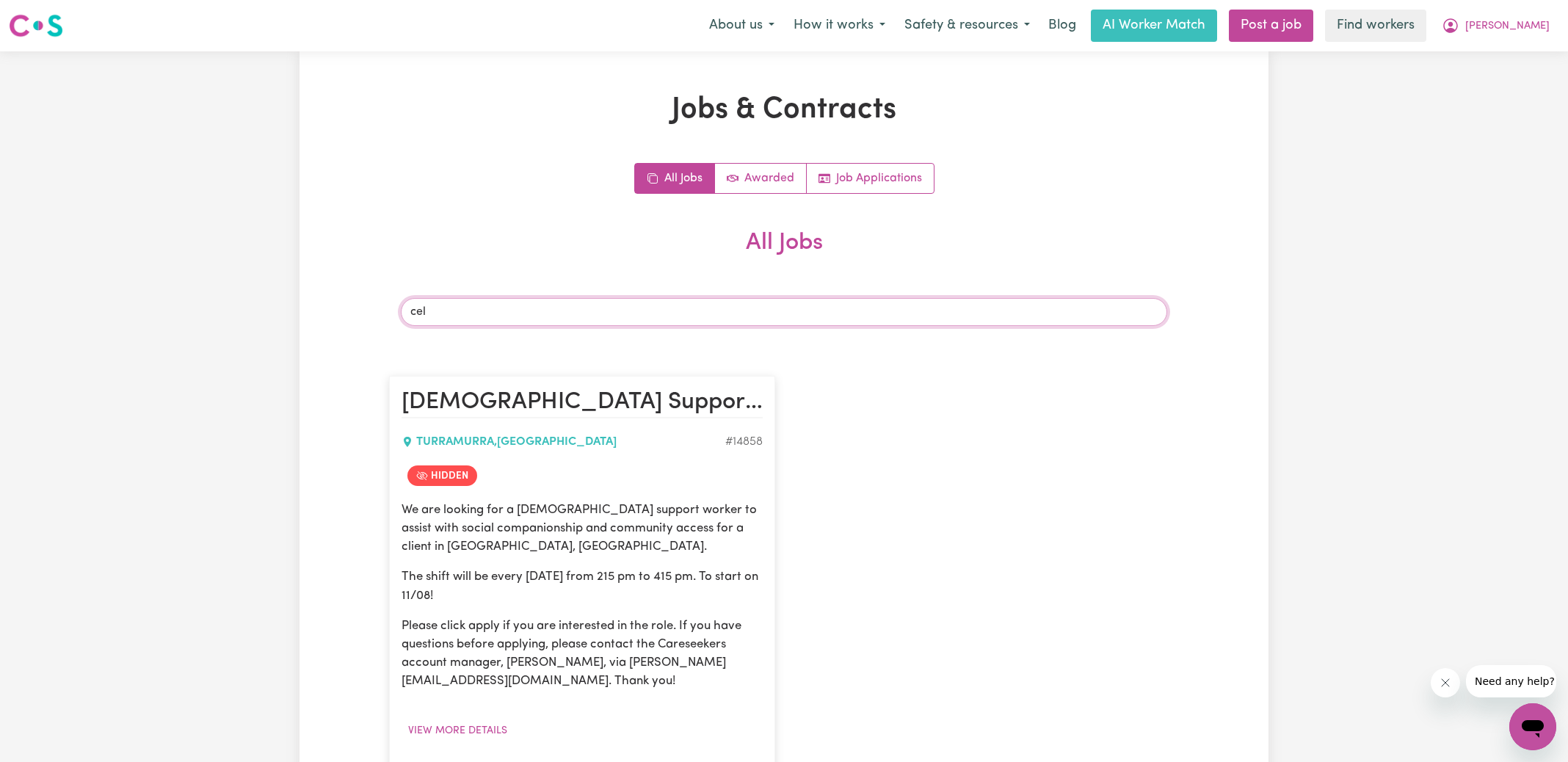
click at [540, 310] on input "cel" at bounding box center [784, 312] width 766 height 28
click at [539, 310] on input "cel" at bounding box center [784, 312] width 766 height 28
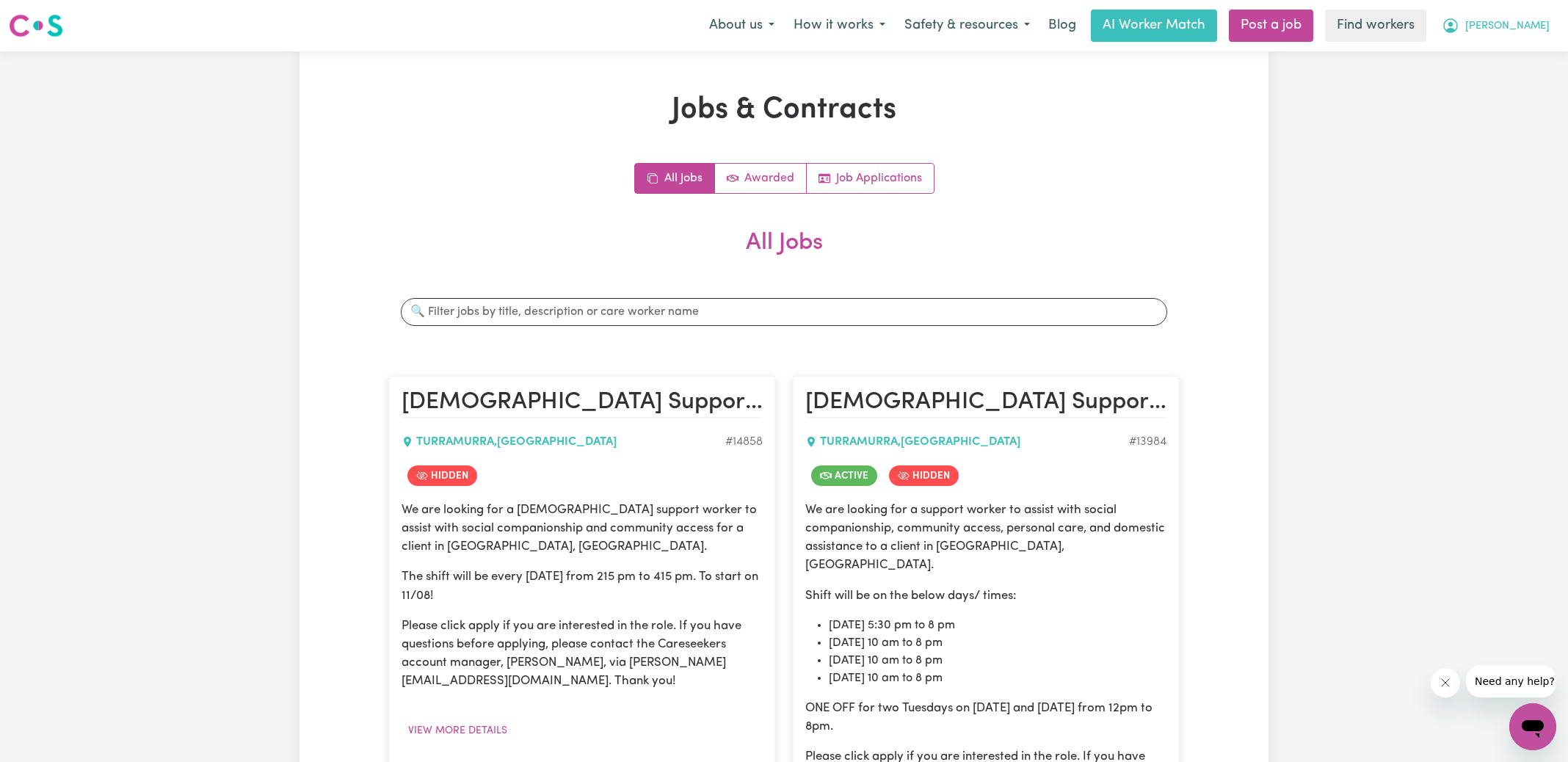
click at [1491, 34] on button "[PERSON_NAME]" at bounding box center [1495, 26] width 127 height 31
click at [1483, 82] on link "Logout" at bounding box center [1500, 84] width 116 height 28
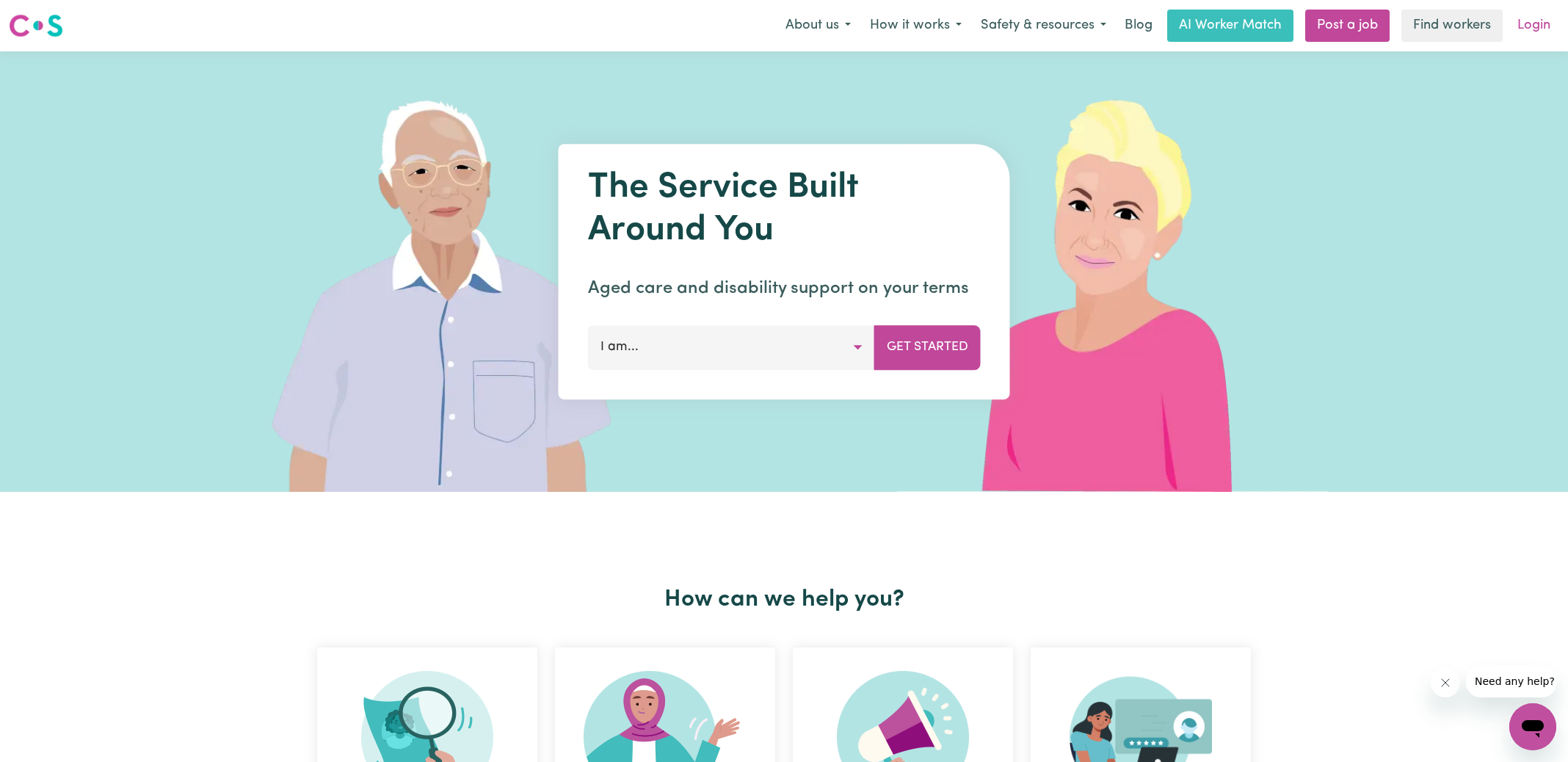
click at [1530, 34] on link "Login" at bounding box center [1534, 26] width 50 height 32
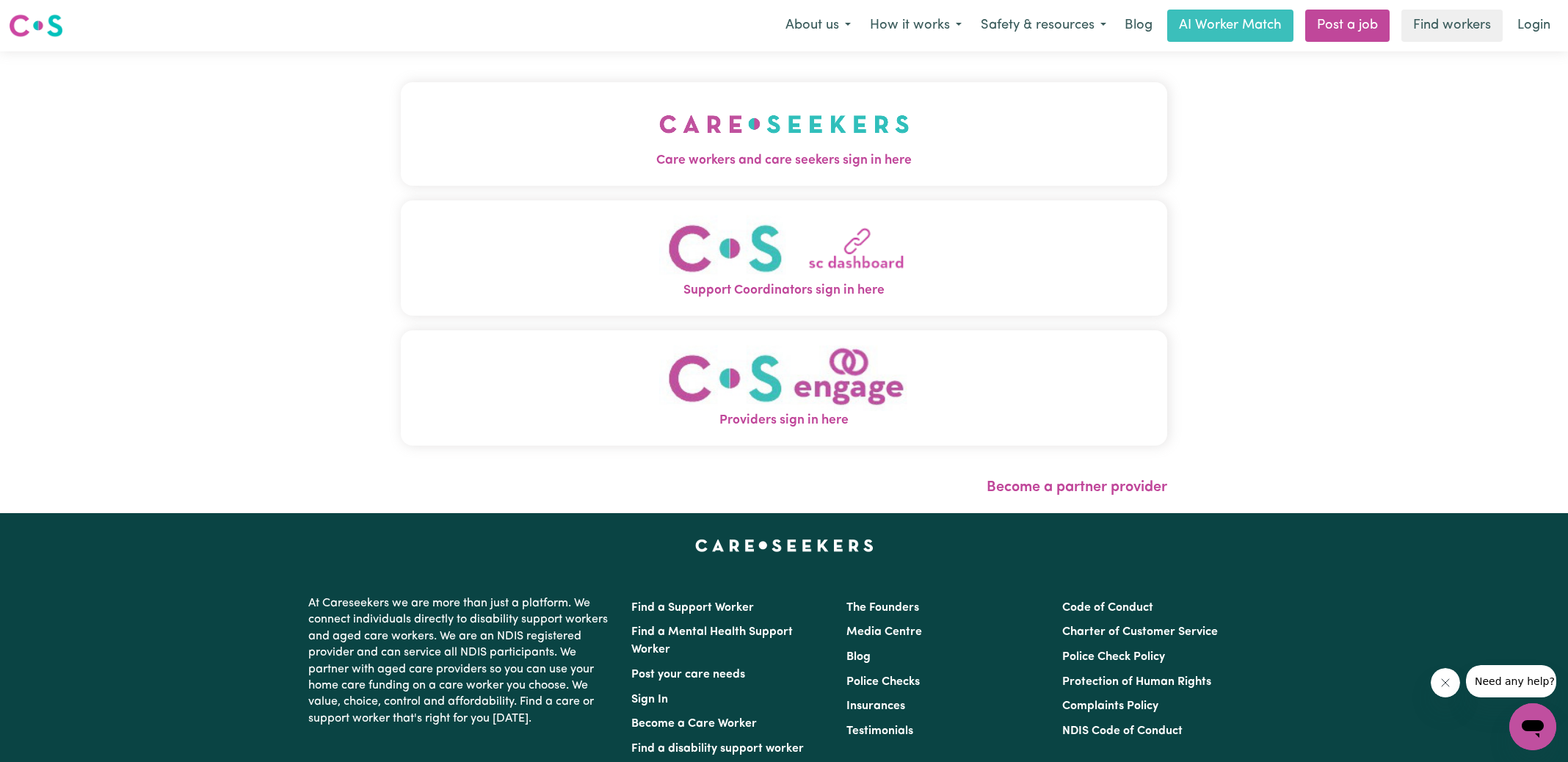
click at [772, 97] on img "Care workers and care seekers sign in here" at bounding box center [784, 124] width 250 height 54
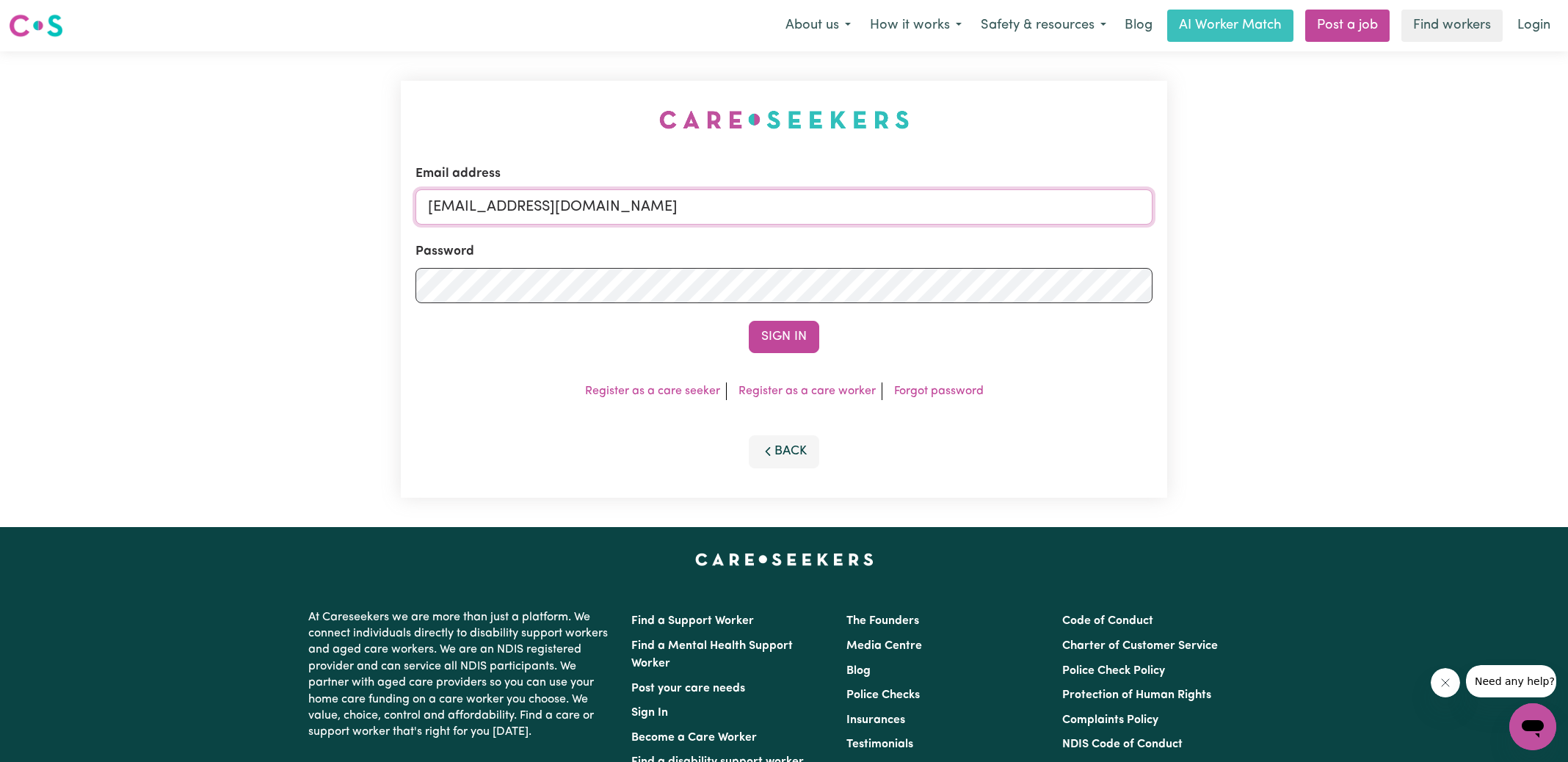
drag, startPoint x: 502, startPoint y: 208, endPoint x: 1321, endPoint y: 210, distance: 819.0
click at [1322, 213] on div "Email address [EMAIL_ADDRESS][DOMAIN_NAME] Password Sign In Register as a care …" at bounding box center [784, 289] width 1568 height 476
type input "[EMAIL_ADDRESS][DOMAIN_NAME]"
click at [748, 321] on button "Sign In" at bounding box center [784, 337] width 70 height 32
